Goal: Transaction & Acquisition: Purchase product/service

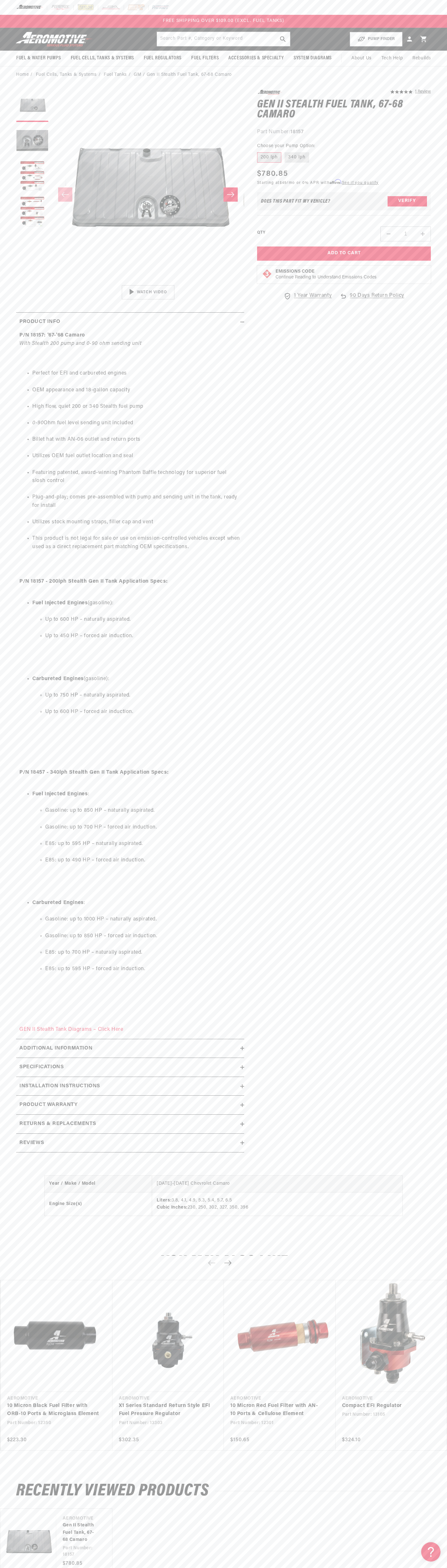
click at [188, 16] on div "FREE SHIPPING OVER $109.00 (EXCL. FUEL TANKS)" at bounding box center [224, 21] width 447 height 13
click at [432, 320] on section "5.0 star rating 1 Review Gen II Stealth Fuel Tank, 67-68 Camaro Gen II Stealth …" at bounding box center [224, 623] width 447 height 1080
click at [214, 1563] on html "Skip to content Your cart Your cart is empty Loading... You may also like Subto…" at bounding box center [224, 784] width 447 height 1568
click at [26, 315] on summary "Product Info" at bounding box center [130, 322] width 228 height 19
